Goal: Transaction & Acquisition: Purchase product/service

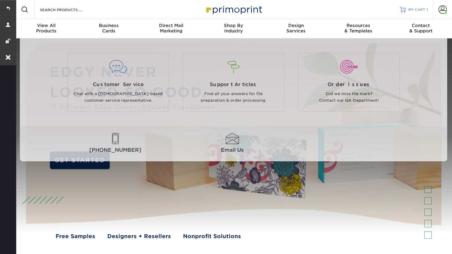
click at [412, 11] on span "MY CART" at bounding box center [416, 9] width 17 height 5
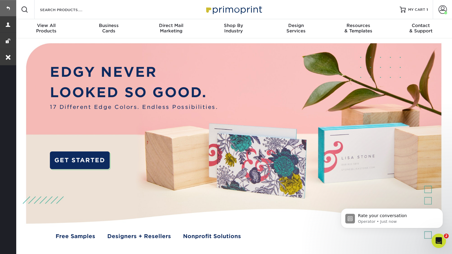
click at [9, 6] on link at bounding box center [8, 8] width 16 height 16
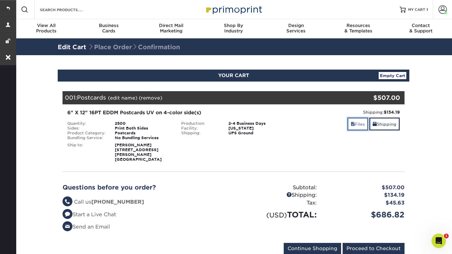
click at [354, 125] on link "Files" at bounding box center [357, 124] width 21 height 13
